Goal: Task Accomplishment & Management: Manage account settings

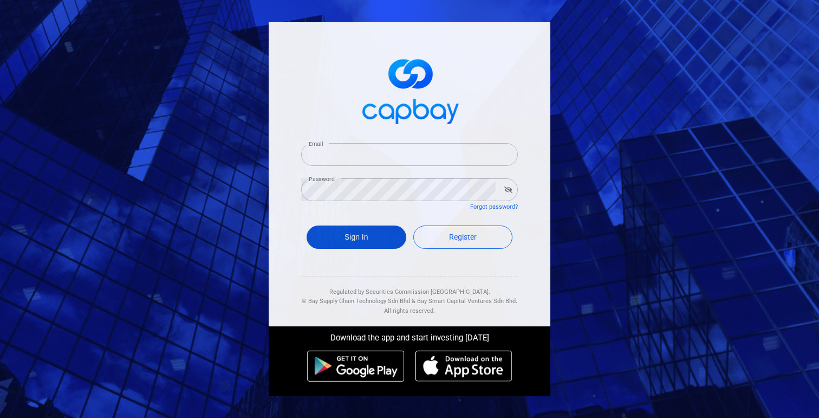
type input "[PERSON_NAME][EMAIL_ADDRESS][DOMAIN_NAME]"
click at [339, 239] on button "Sign In" at bounding box center [357, 236] width 100 height 23
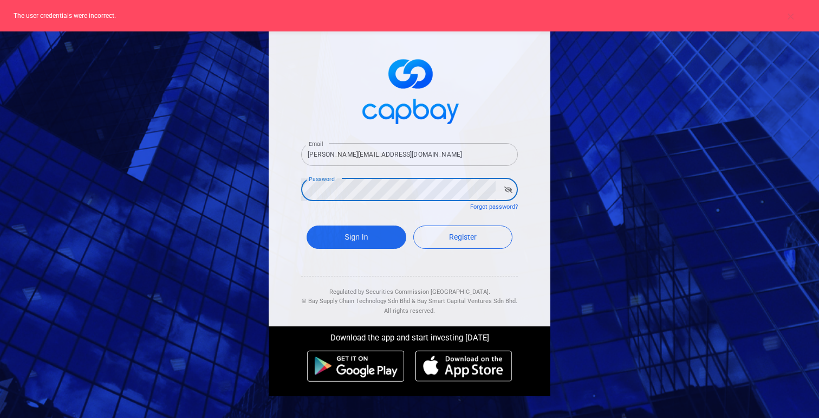
click at [505, 191] on icon "button" at bounding box center [508, 189] width 8 height 7
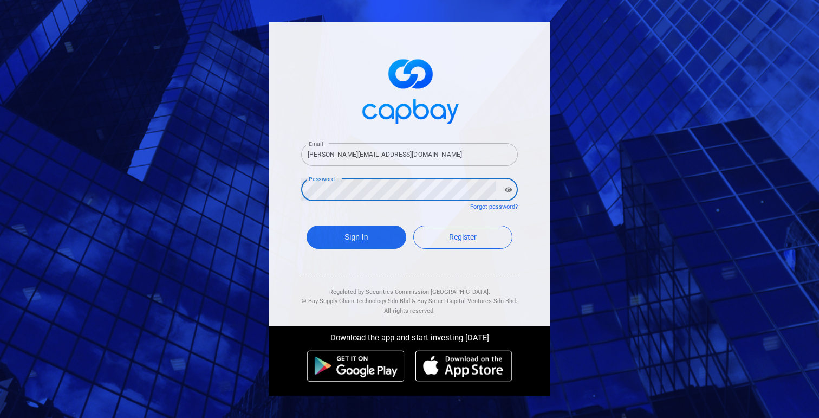
click at [389, 174] on form "Email [PERSON_NAME][EMAIL_ADDRESS][DOMAIN_NAME] Email Password Password Forgot …" at bounding box center [409, 197] width 217 height 135
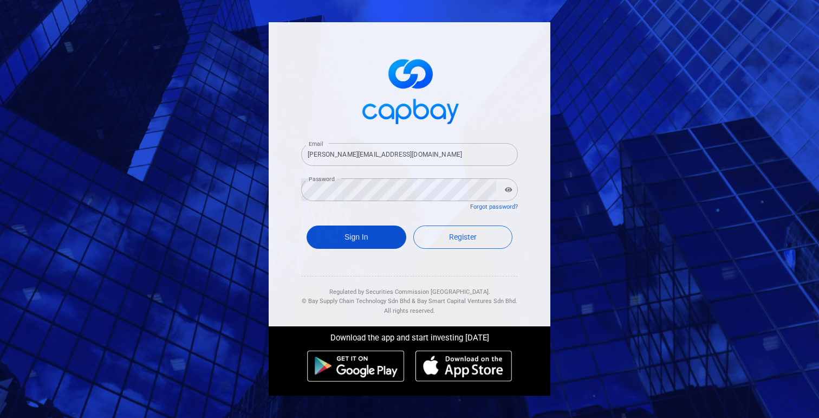
click at [359, 237] on button "Sign In" at bounding box center [357, 236] width 100 height 23
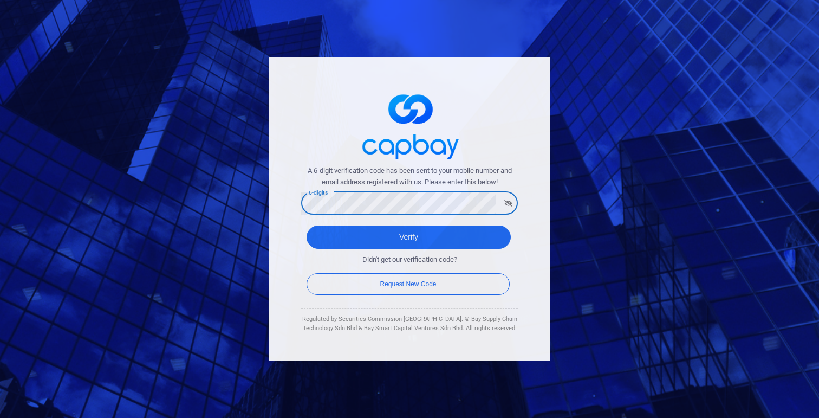
click at [327, 147] on div "A 6-digit verification code has been sent to your mobile number and email addre…" at bounding box center [410, 208] width 282 height 303
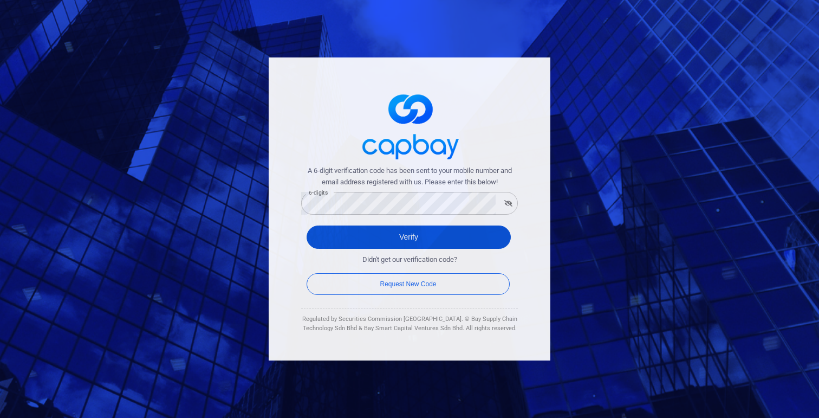
click at [353, 229] on button "Verify" at bounding box center [409, 236] width 204 height 23
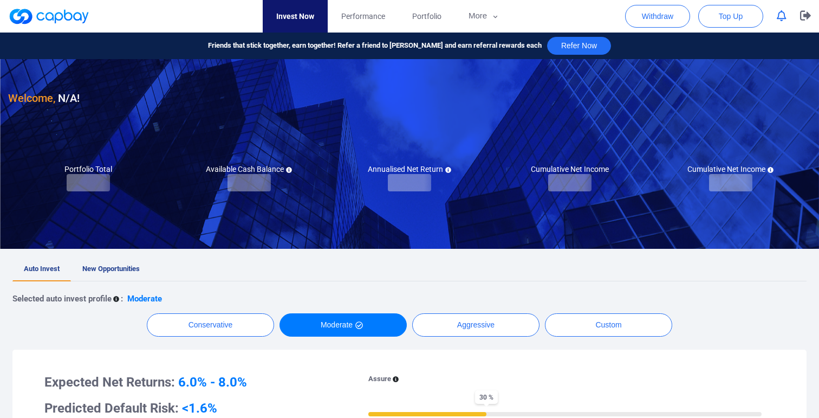
checkbox input "true"
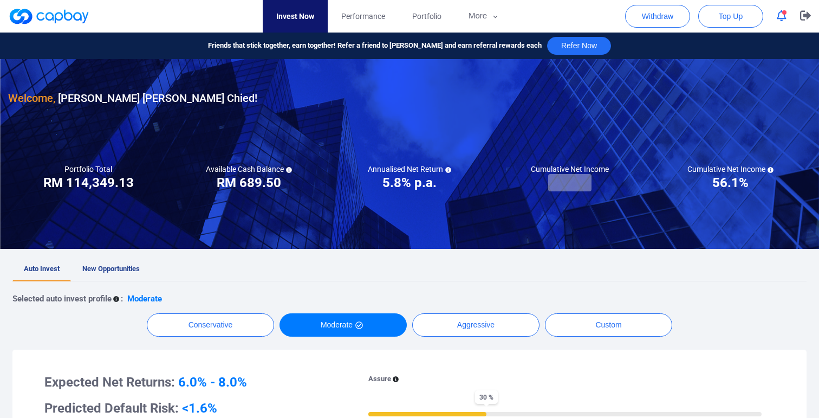
click at [565, 181] on rect at bounding box center [569, 182] width 43 height 17
click at [779, 19] on icon "button" at bounding box center [782, 15] width 10 height 11
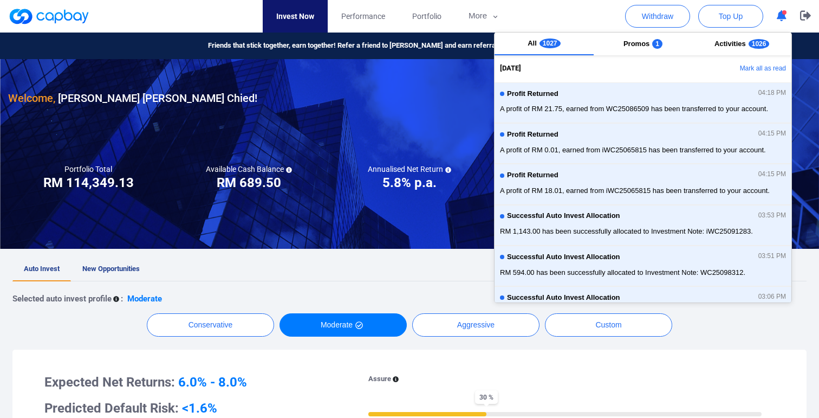
click at [779, 19] on icon "button" at bounding box center [782, 15] width 10 height 11
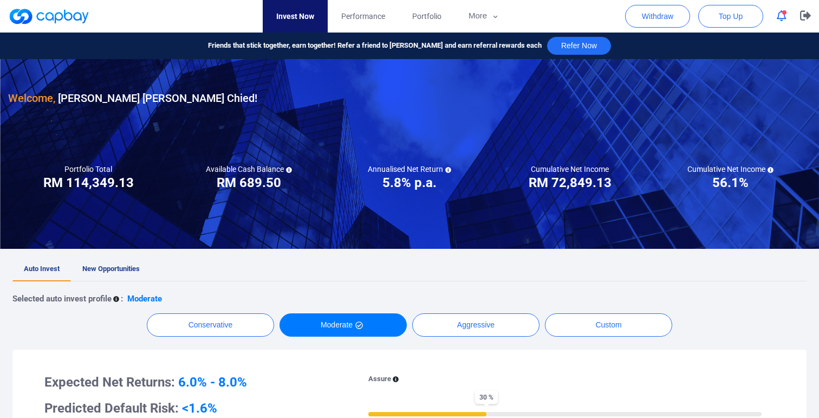
click at [782, 17] on icon "button" at bounding box center [782, 15] width 10 height 11
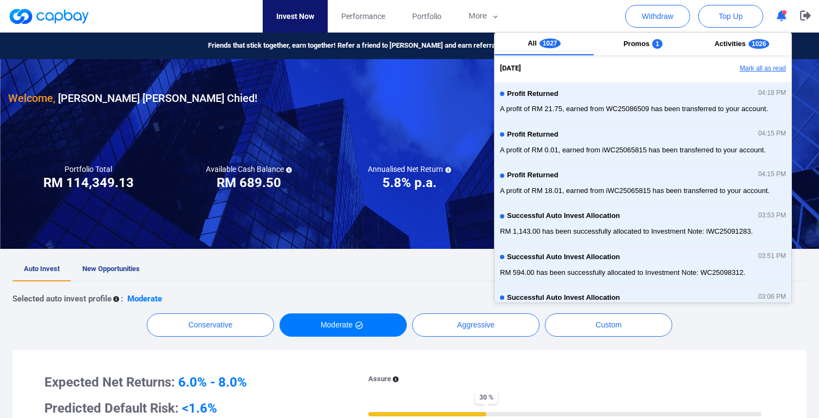
click at [769, 73] on button "Mark all as read" at bounding box center [733, 69] width 116 height 18
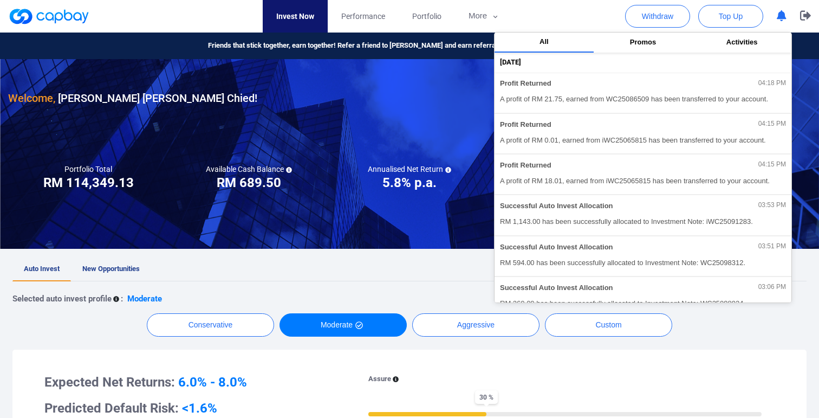
click at [781, 15] on icon "button" at bounding box center [782, 15] width 10 height 11
